Goal: Task Accomplishment & Management: Manage account settings

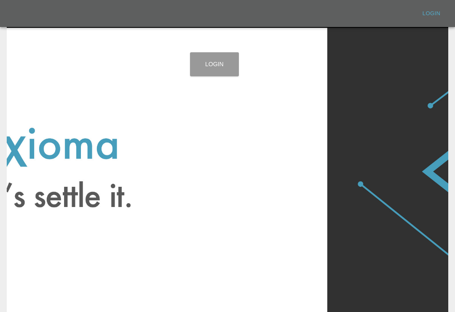
click at [220, 59] on link "Login" at bounding box center [214, 64] width 49 height 24
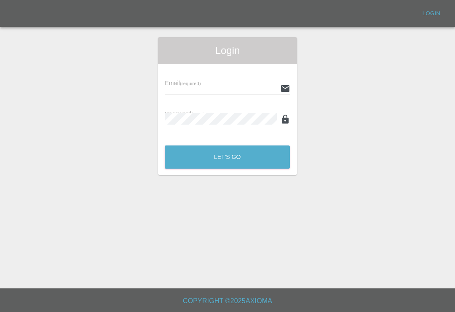
click at [244, 86] on input "text" at bounding box center [221, 88] width 112 height 12
type input "[EMAIL_ADDRESS][DOMAIN_NAME]"
click at [227, 157] on button "Let's Go" at bounding box center [227, 156] width 125 height 23
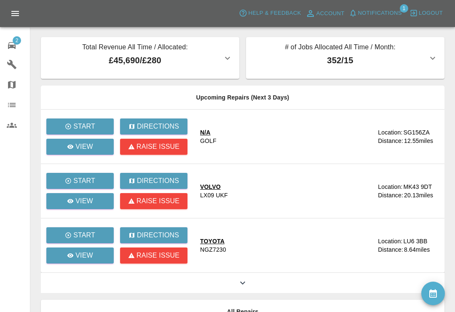
click at [359, 13] on span "Notifications" at bounding box center [380, 13] width 44 height 10
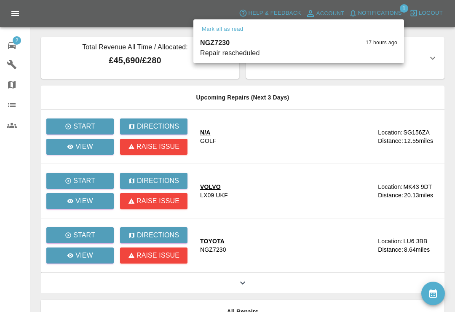
click at [384, 53] on button "Mark as read" at bounding box center [378, 53] width 37 height 10
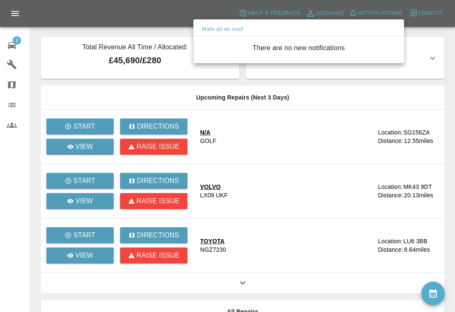
click at [19, 45] on div at bounding box center [227, 156] width 455 height 312
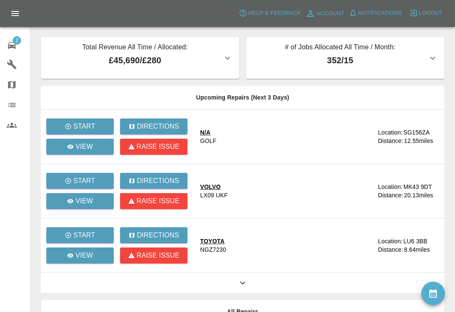
click at [14, 42] on span "2" at bounding box center [17, 40] width 8 height 8
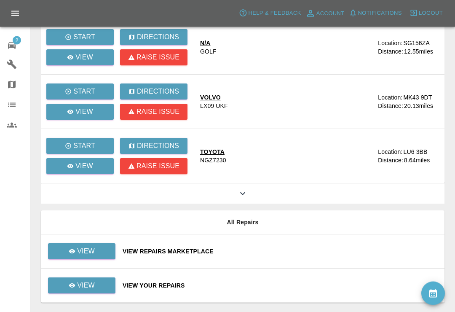
scroll to position [101, 0]
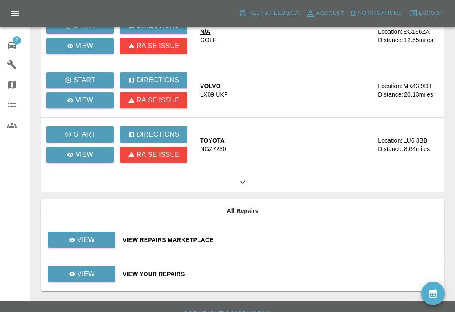
click at [278, 236] on div "View Repairs Marketplace" at bounding box center [280, 239] width 315 height 8
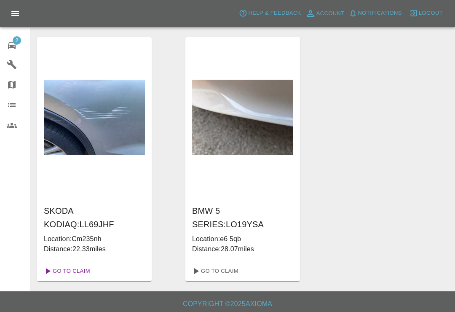
click at [79, 270] on link "Go To Claim" at bounding box center [66, 270] width 52 height 13
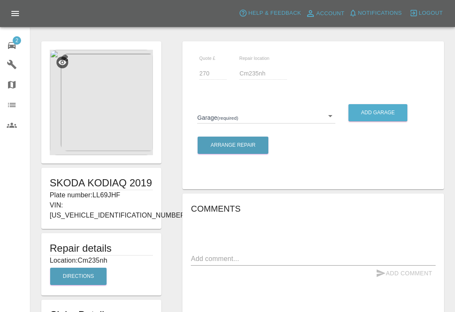
click at [111, 109] on img at bounding box center [101, 102] width 103 height 105
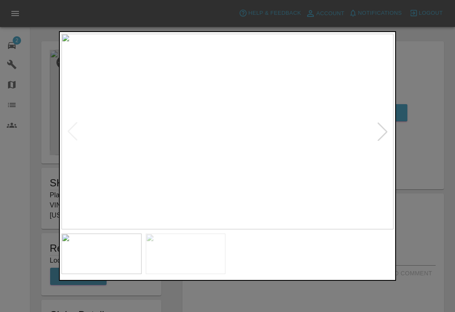
click at [425, 47] on div at bounding box center [227, 156] width 455 height 312
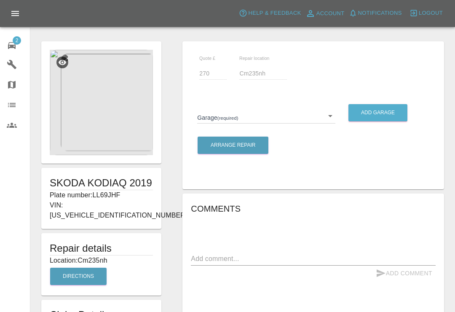
click at [16, 43] on span "2" at bounding box center [17, 40] width 8 height 8
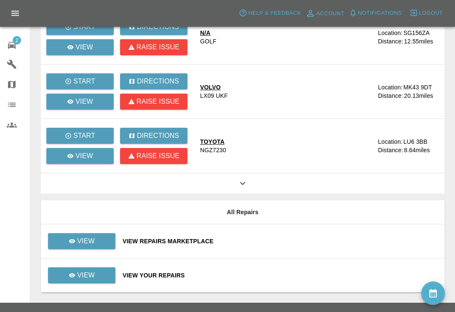
scroll to position [101, 0]
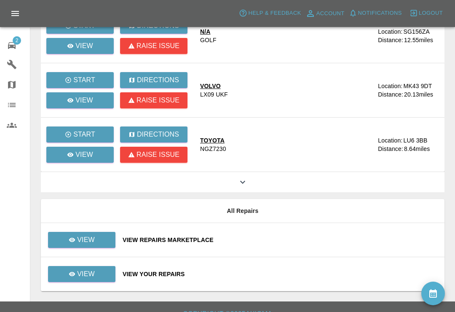
click at [273, 270] on div "View Your Repairs" at bounding box center [280, 273] width 315 height 8
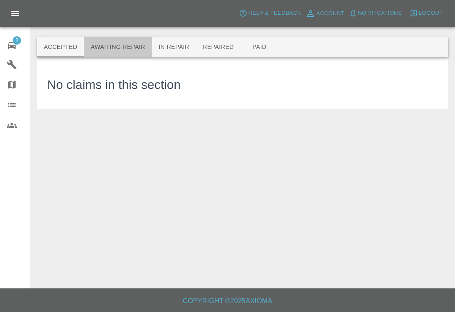
click at [130, 46] on button "Awaiting Repair" at bounding box center [118, 47] width 68 height 20
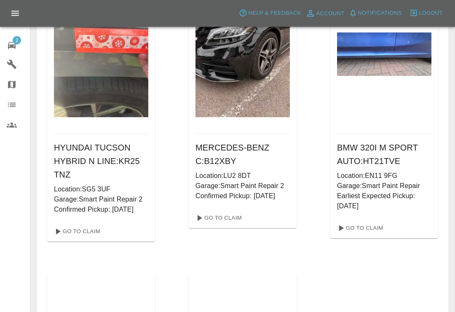
scroll to position [566, 0]
